Goal: Task Accomplishment & Management: Complete application form

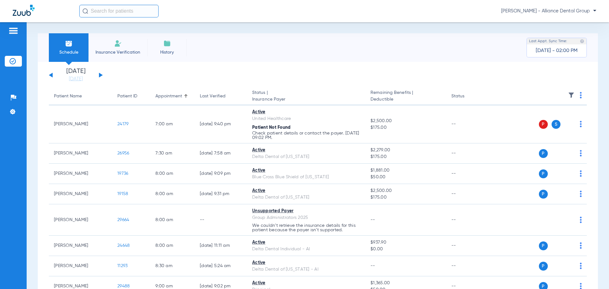
click at [126, 48] on li "Insurance Verification" at bounding box center [118, 47] width 59 height 29
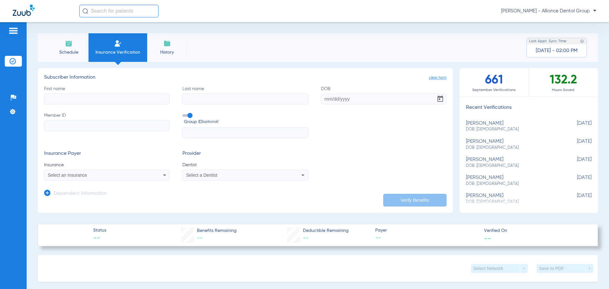
click at [75, 99] on input "First name" at bounding box center [107, 99] width 126 height 11
drag, startPoint x: 79, startPoint y: 99, endPoint x: 77, endPoint y: 96, distance: 3.3
click at [78, 98] on input "[PERSON_NAME]" at bounding box center [107, 99] width 126 height 11
type input "[PERSON_NAME]"
type input "Quaka"
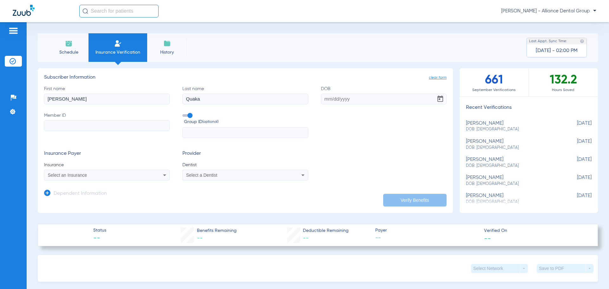
click at [330, 94] on input "DOB" at bounding box center [384, 99] width 126 height 11
type input "[DATE]"
click at [60, 124] on input "Member ID" at bounding box center [107, 125] width 126 height 11
click at [110, 122] on input "Member ID Required" at bounding box center [107, 125] width 126 height 11
click at [167, 175] on div "Select an Insurance" at bounding box center [106, 175] width 125 height 8
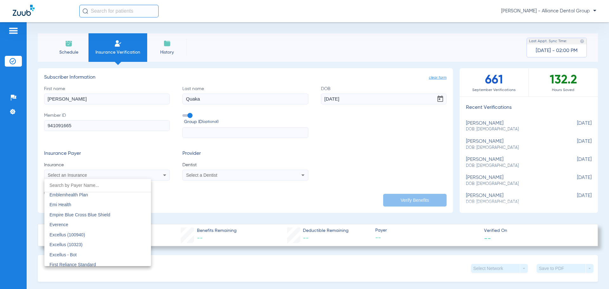
scroll to position [1968, 0]
click at [271, 195] on div at bounding box center [304, 144] width 609 height 289
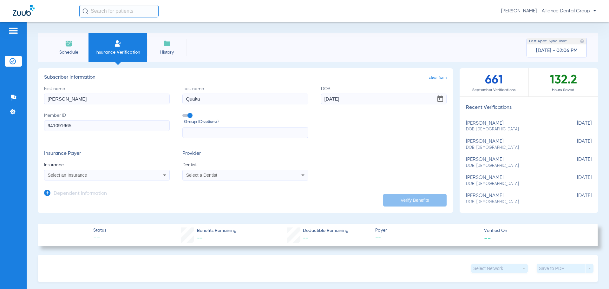
click at [162, 174] on icon at bounding box center [165, 175] width 8 height 8
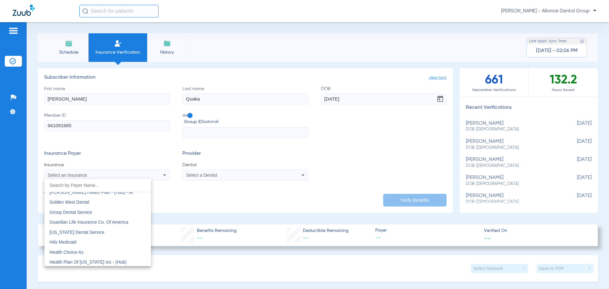
scroll to position [2127, 0]
click at [110, 122] on div at bounding box center [304, 144] width 609 height 289
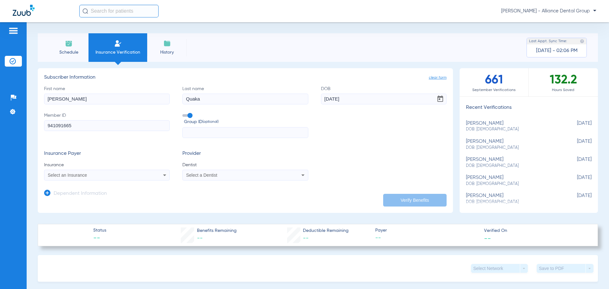
click at [108, 129] on input "941091665" at bounding box center [107, 125] width 126 height 11
type input "941091665-01"
click at [153, 175] on div "Select an Insurance" at bounding box center [106, 175] width 125 height 8
